Goal: Task Accomplishment & Management: Manage account settings

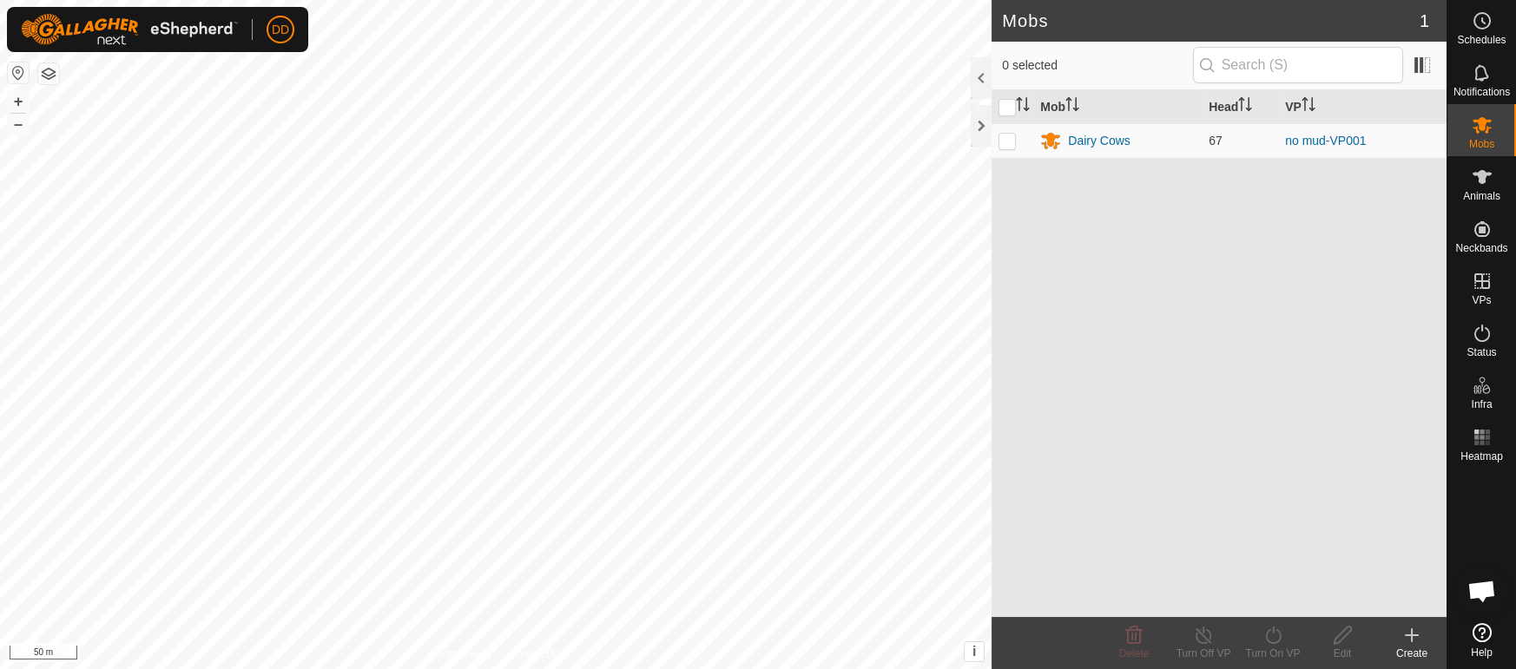
scroll to position [4218, 0]
click at [1498, 184] on div "Animals" at bounding box center [1481, 182] width 69 height 52
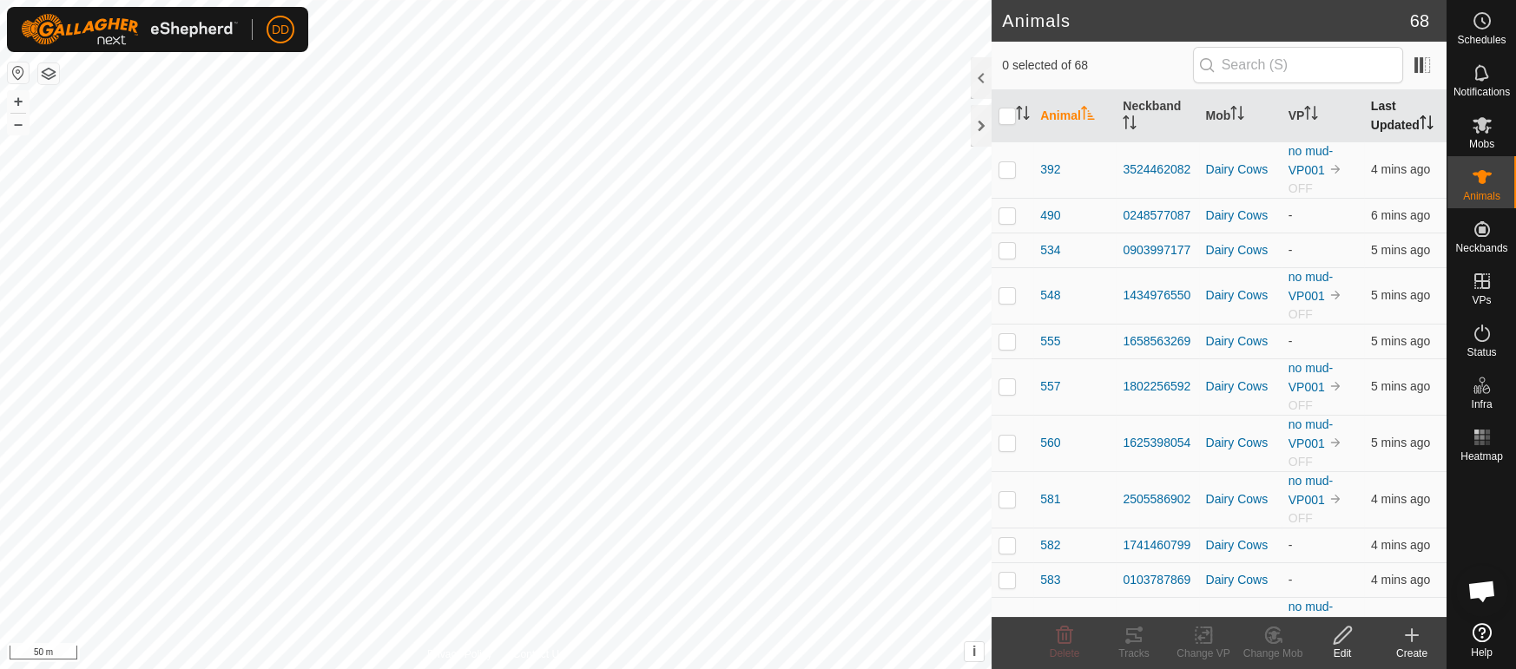
click at [1381, 110] on th "Last Updated" at bounding box center [1405, 116] width 82 height 52
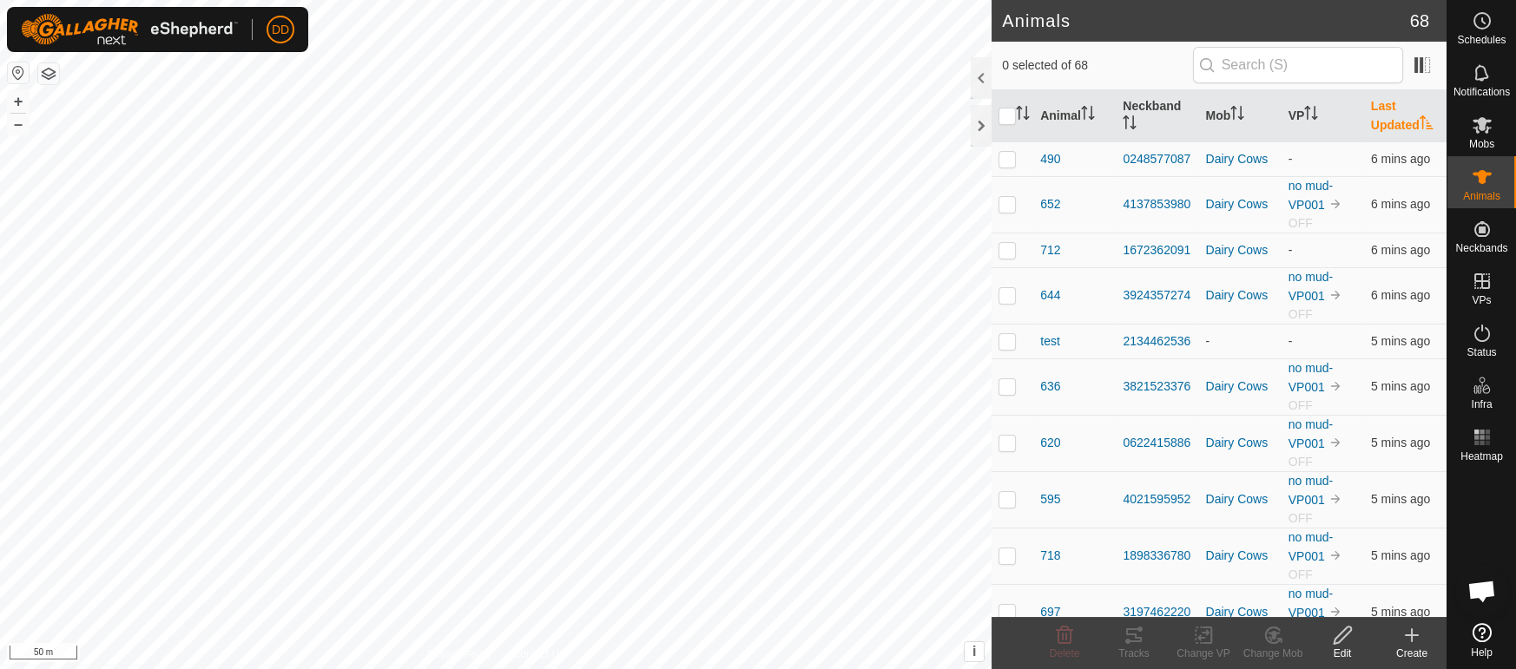
click at [1381, 109] on th "Last Updated" at bounding box center [1405, 116] width 82 height 52
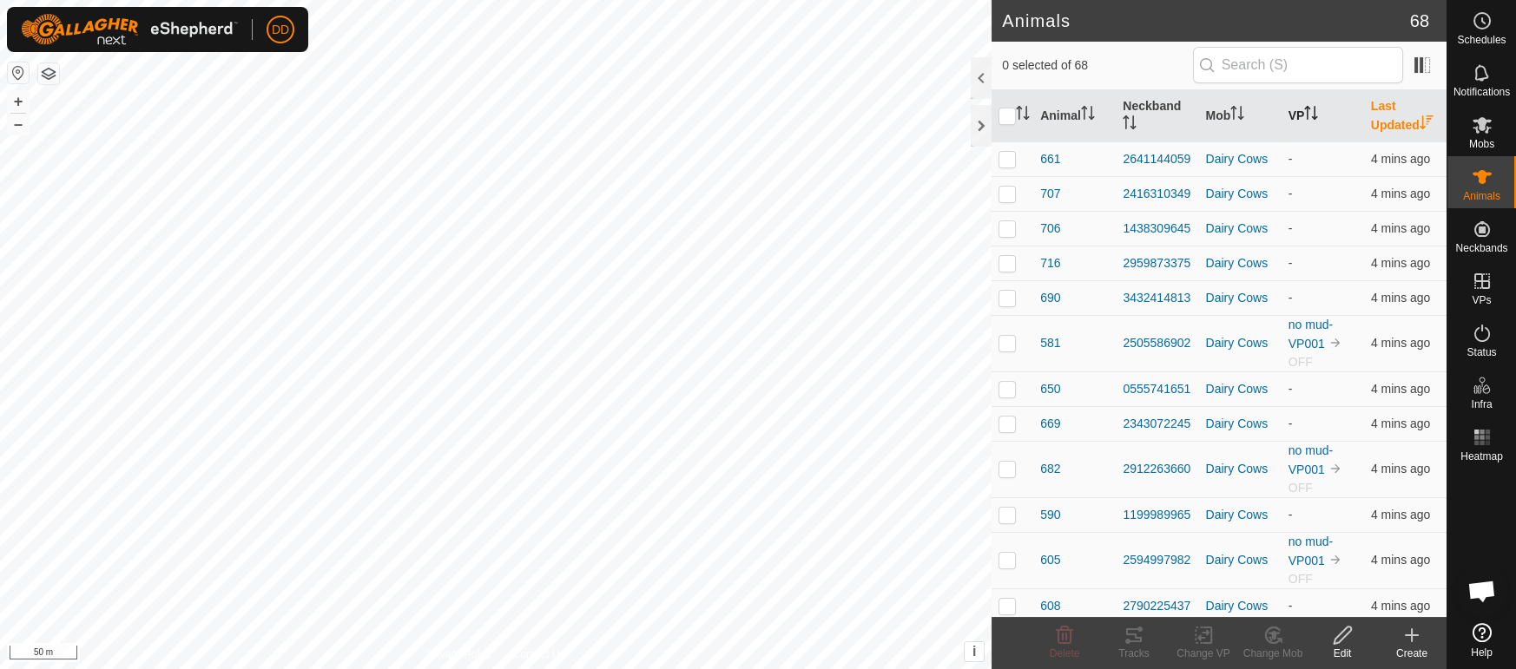
click at [1326, 120] on th "VP" at bounding box center [1323, 116] width 82 height 52
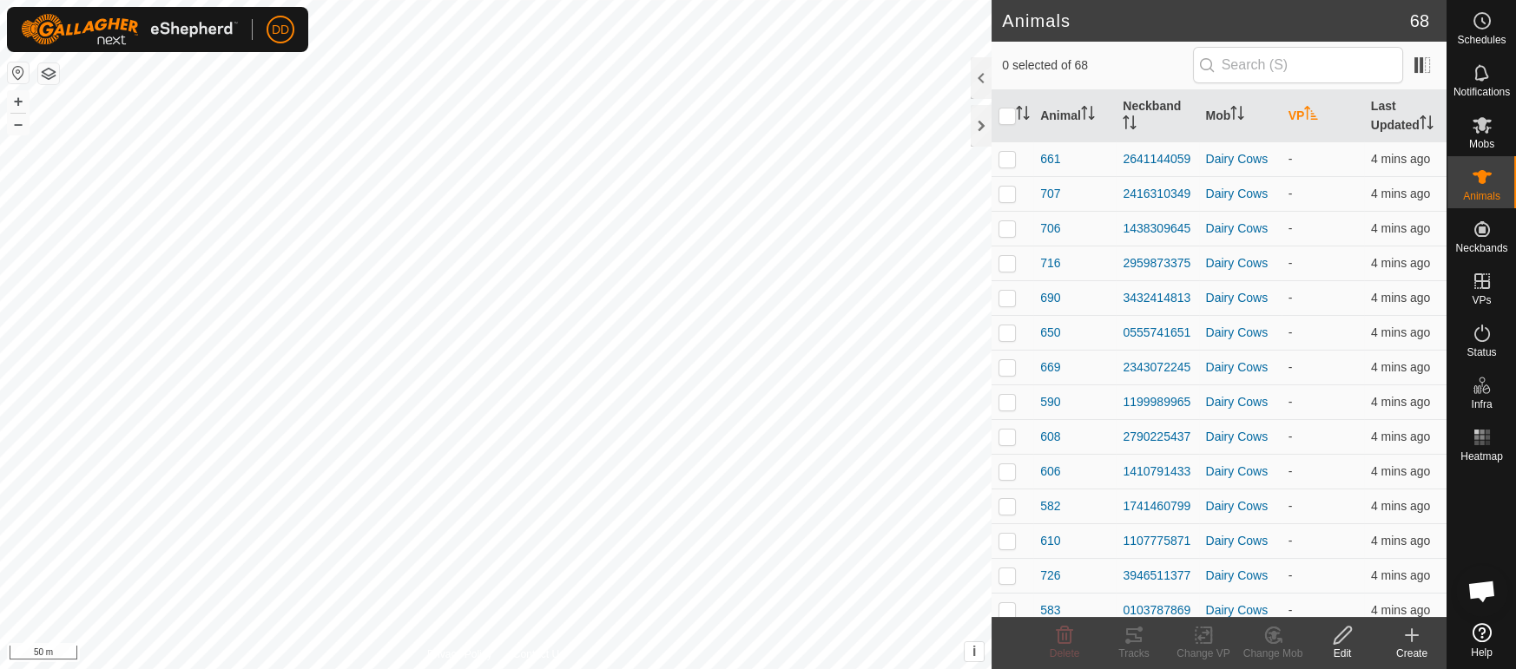
click at [1326, 120] on th "VP" at bounding box center [1323, 116] width 82 height 52
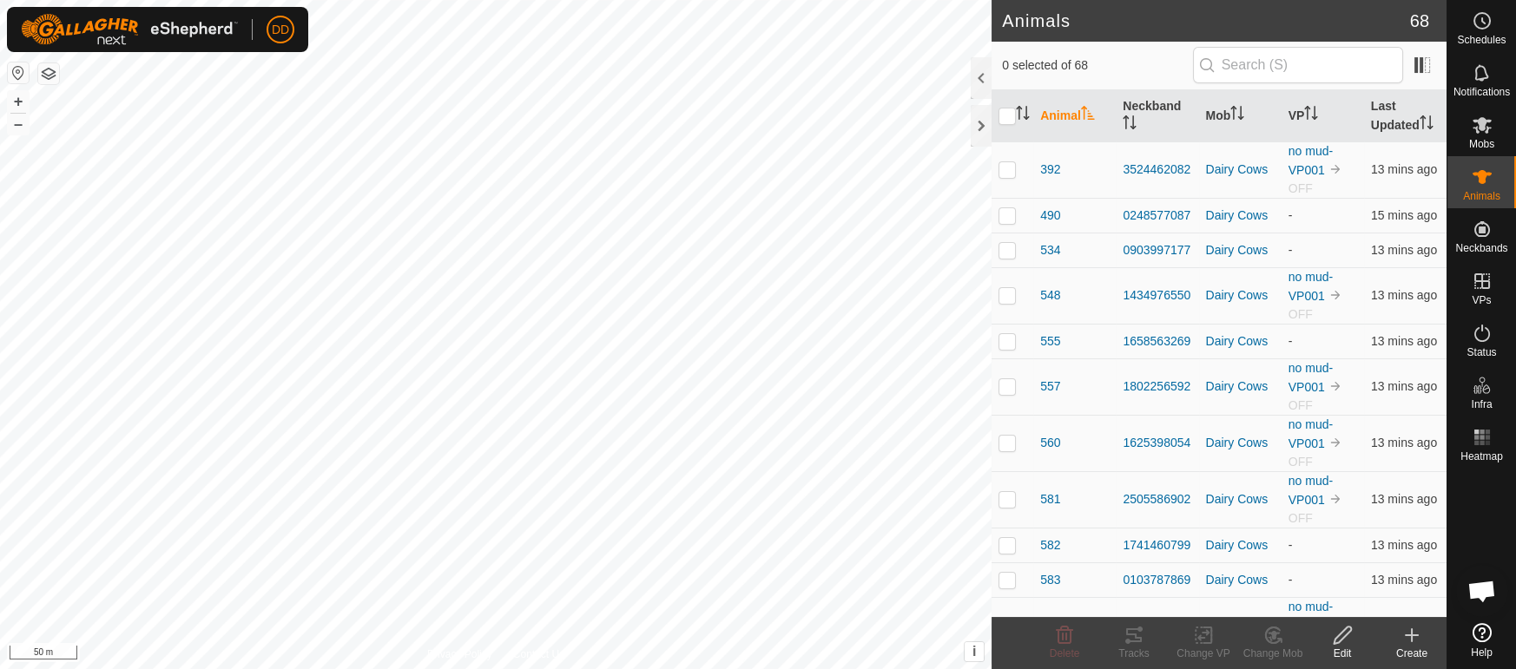
scroll to position [4218, 0]
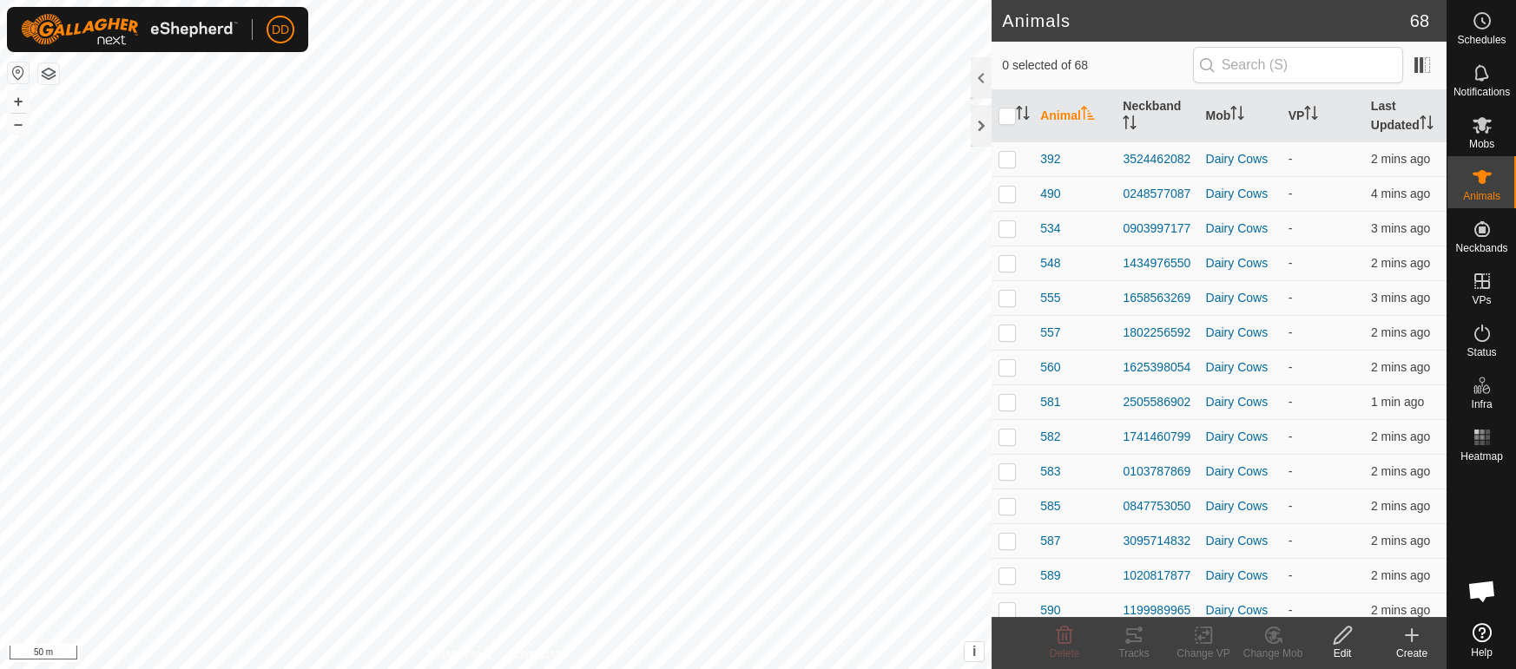
scroll to position [4218, 0]
